Goal: Task Accomplishment & Management: Manage account settings

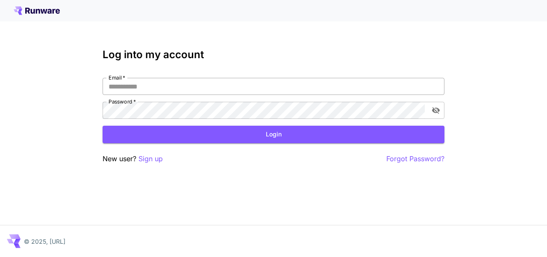
click at [199, 88] on input "Email   *" at bounding box center [273, 86] width 342 height 17
type input "**********"
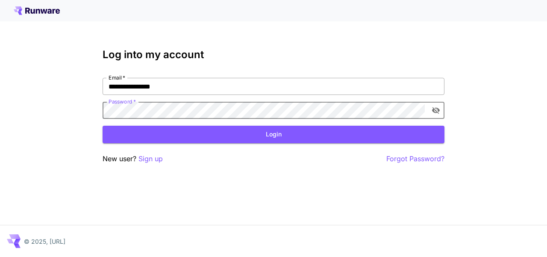
click button "Login" at bounding box center [273, 135] width 342 height 18
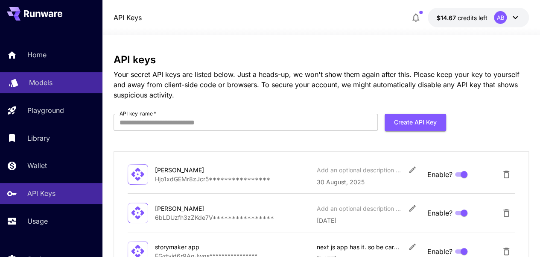
click at [44, 79] on p "Models" at bounding box center [40, 82] width 23 height 10
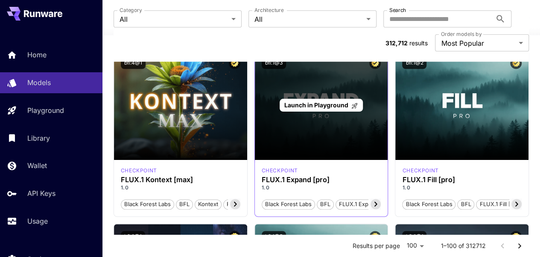
scroll to position [427, 0]
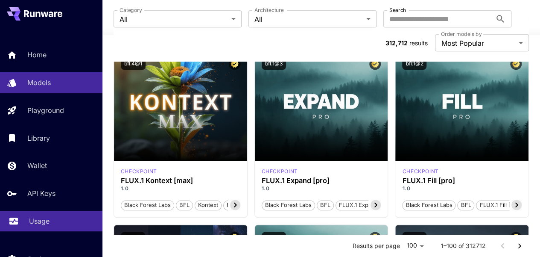
click at [56, 221] on div "Usage" at bounding box center [62, 221] width 67 height 10
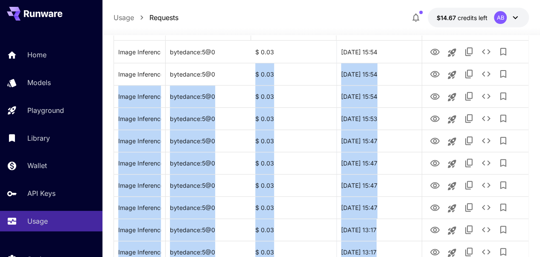
scroll to position [72, 0]
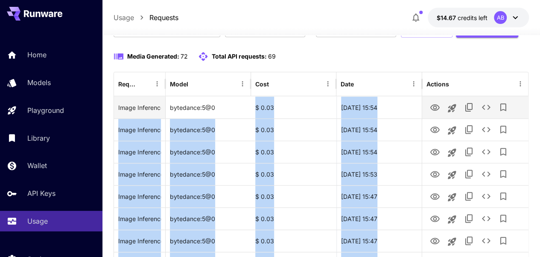
drag, startPoint x: 226, startPoint y: 180, endPoint x: 220, endPoint y: 126, distance: 54.1
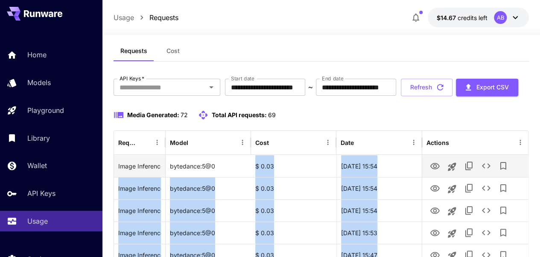
scroll to position [0, 0]
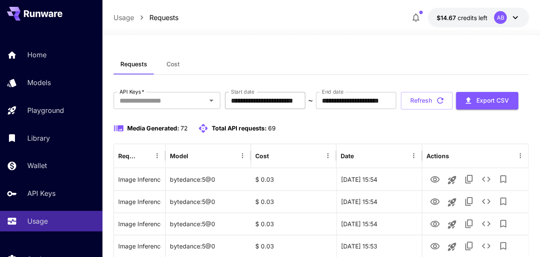
click at [249, 100] on input "**********" at bounding box center [265, 100] width 80 height 17
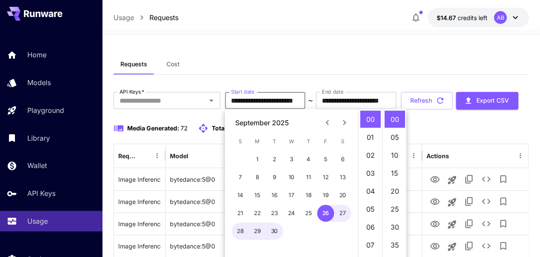
click at [347, 121] on icon "Next month" at bounding box center [345, 122] width 10 height 10
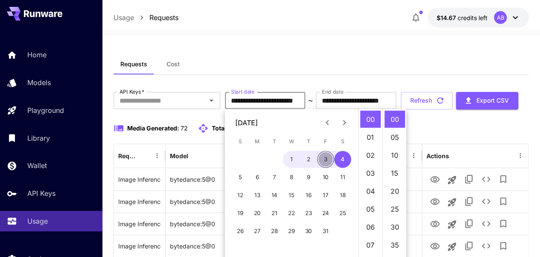
click at [324, 160] on button "3" at bounding box center [325, 159] width 17 height 17
type input "**********"
click at [184, 109] on div "**********" at bounding box center [322, 101] width 416 height 18
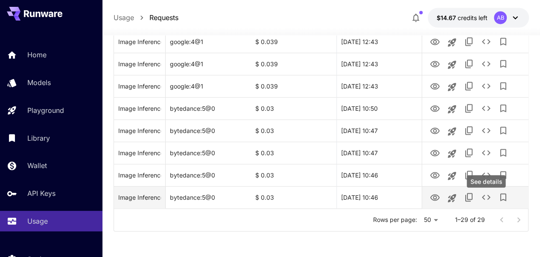
scroll to position [630, 0]
click at [433, 201] on icon "View" at bounding box center [435, 197] width 10 height 10
click at [436, 193] on icon "View" at bounding box center [435, 197] width 10 height 10
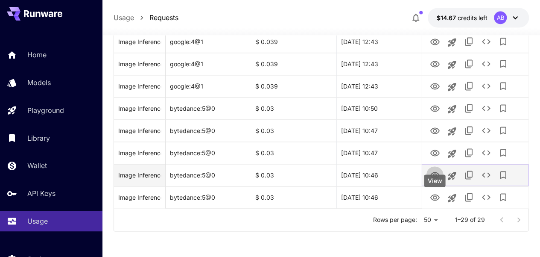
click at [432, 173] on icon "View" at bounding box center [435, 175] width 10 height 10
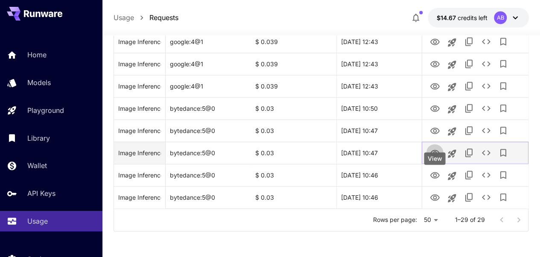
click at [431, 153] on icon "View" at bounding box center [435, 153] width 10 height 10
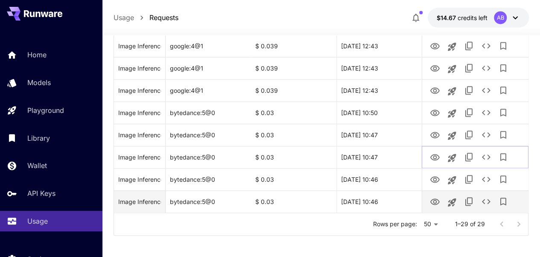
scroll to position [545, 0]
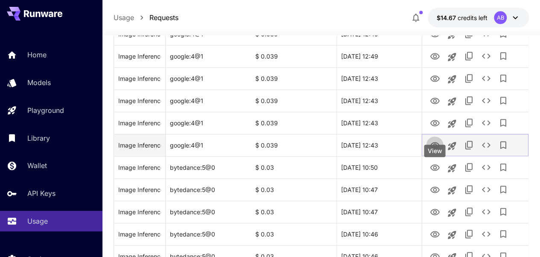
click at [430, 150] on icon "View" at bounding box center [435, 145] width 10 height 10
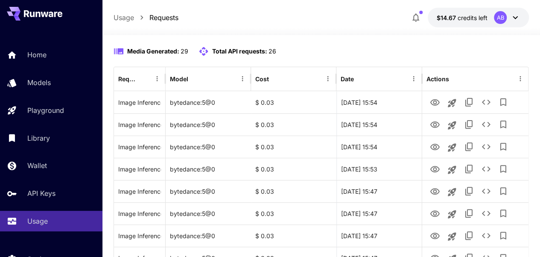
scroll to position [0, 0]
